Goal: Task Accomplishment & Management: Complete application form

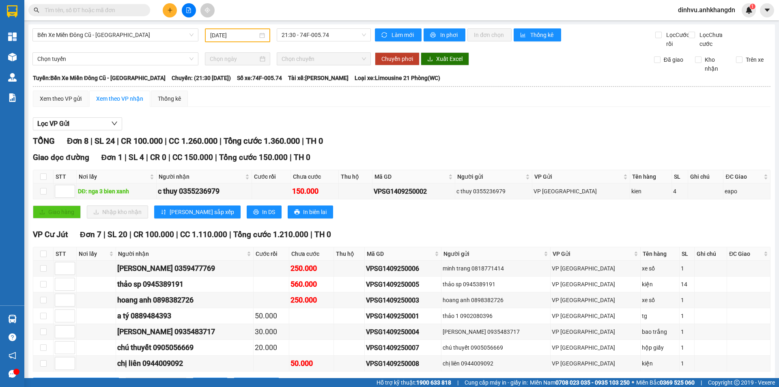
click at [117, 13] on input "text" at bounding box center [93, 10] width 96 height 9
drag, startPoint x: 220, startPoint y: 276, endPoint x: 181, endPoint y: 273, distance: 39.0
click at [181, 273] on div "[PERSON_NAME] 0359477769" at bounding box center [184, 268] width 135 height 11
copy div "0359477769"
click at [103, 4] on span at bounding box center [89, 10] width 122 height 12
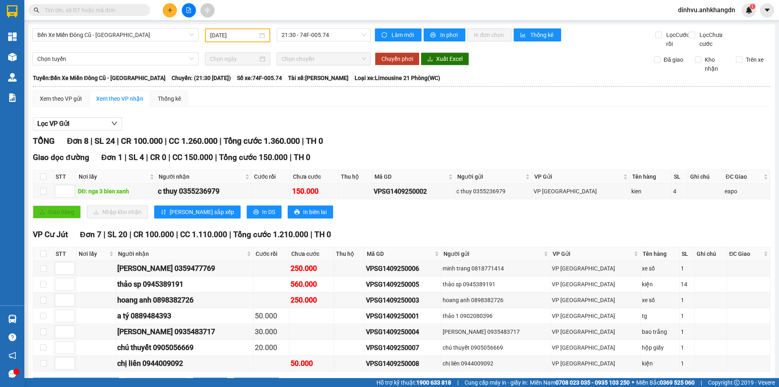
click at [103, 12] on input "text" at bounding box center [93, 10] width 96 height 9
paste input "0359477769"
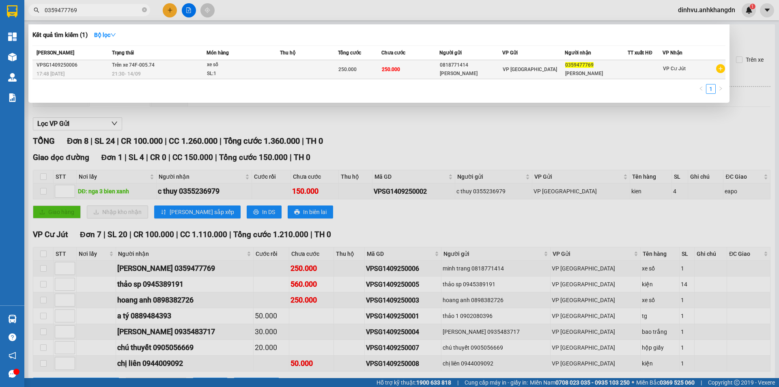
type input "0359477769"
drag, startPoint x: 292, startPoint y: 73, endPoint x: 289, endPoint y: 69, distance: 4.7
click at [289, 69] on td at bounding box center [309, 69] width 58 height 19
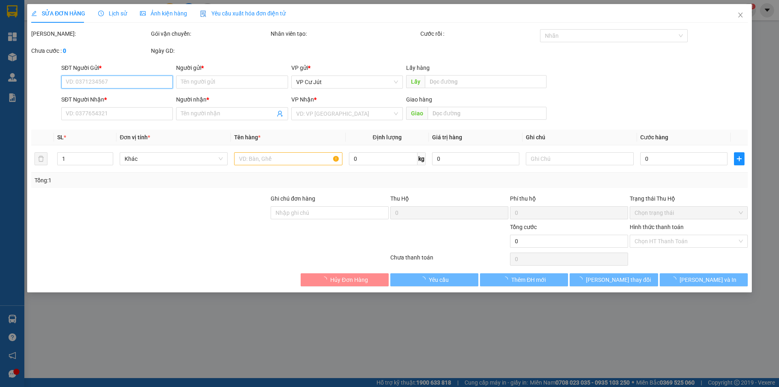
type input "0818771414"
type input "[PERSON_NAME]"
type input "0359477769"
type input "[PERSON_NAME]"
type input "250.000"
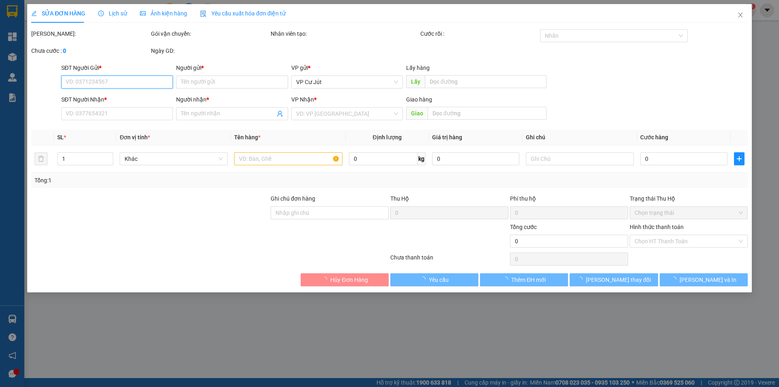
type input "250.000"
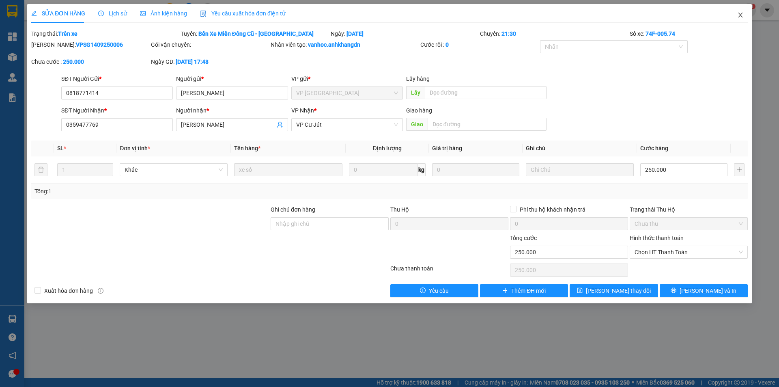
click at [740, 19] on span "Close" at bounding box center [740, 15] width 23 height 23
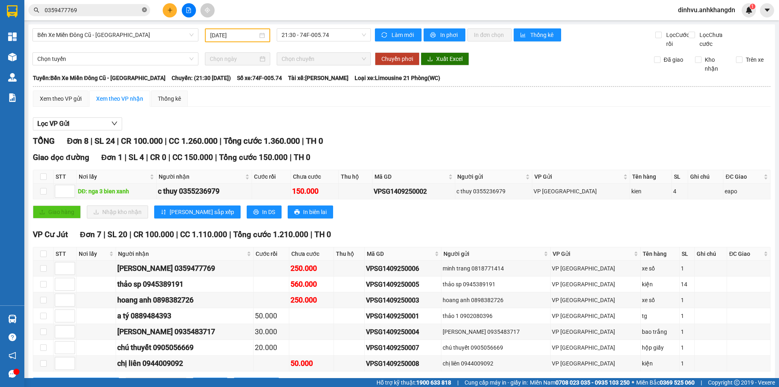
click at [143, 12] on icon "close-circle" at bounding box center [144, 9] width 5 height 5
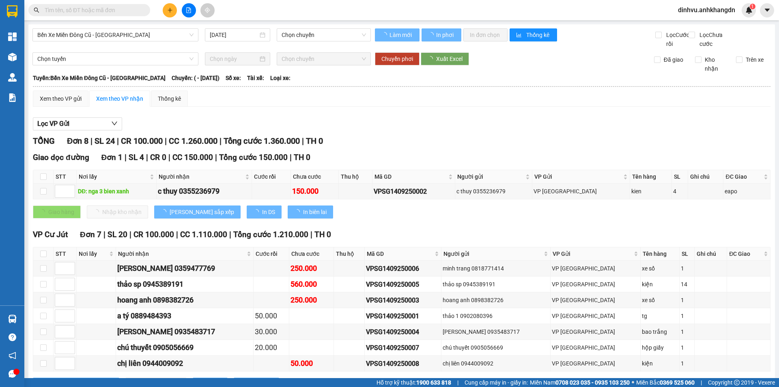
type input "[DATE]"
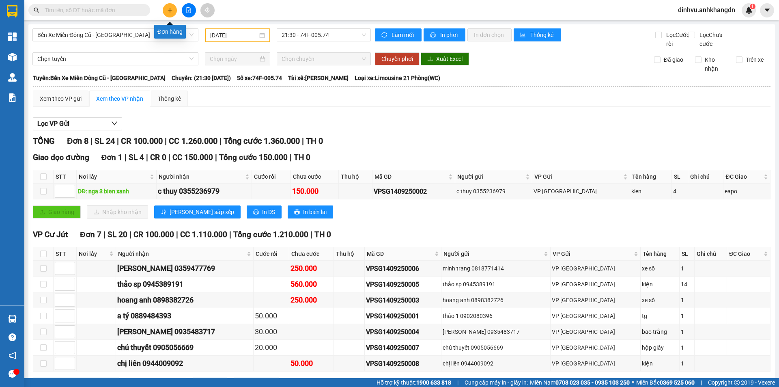
click at [168, 14] on button at bounding box center [170, 10] width 14 height 14
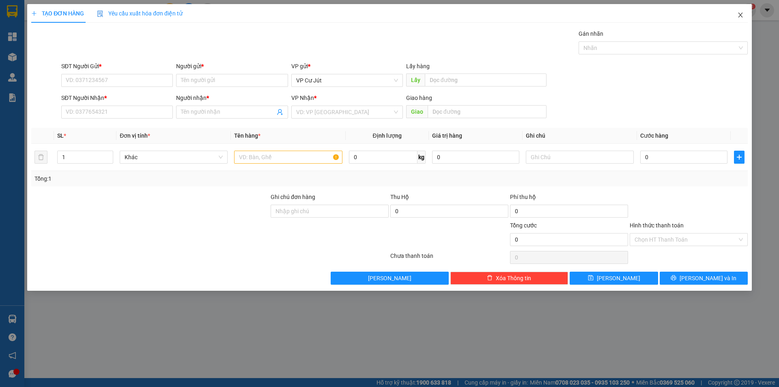
click at [740, 17] on icon "close" at bounding box center [740, 15] width 6 height 6
